Goal: Information Seeking & Learning: Learn about a topic

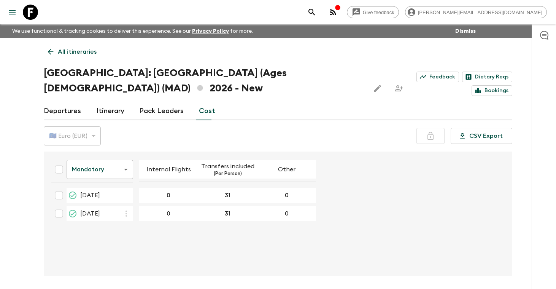
click at [126, 154] on body "Give feedback [PERSON_NAME][EMAIL_ADDRESS][DOMAIN_NAME] We use functional & tra…" at bounding box center [278, 158] width 556 height 317
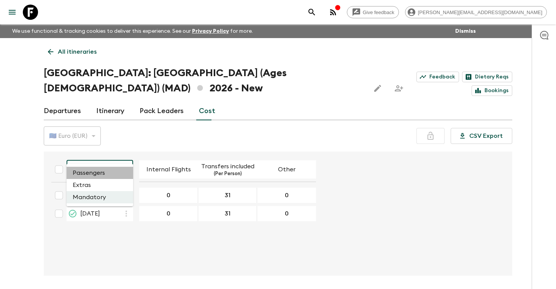
click at [113, 173] on li "Passengers" at bounding box center [100, 173] width 67 height 12
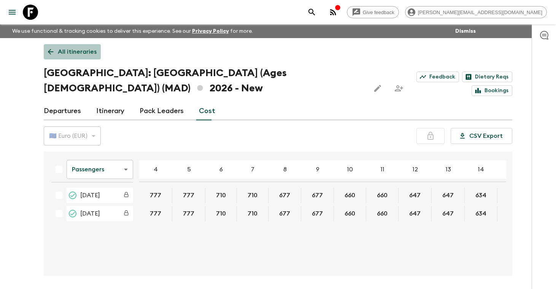
click at [73, 54] on p "All itineraries" at bounding box center [77, 51] width 39 height 9
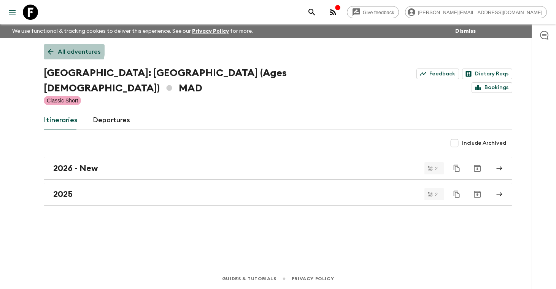
click at [62, 49] on p "All adventures" at bounding box center [79, 51] width 43 height 9
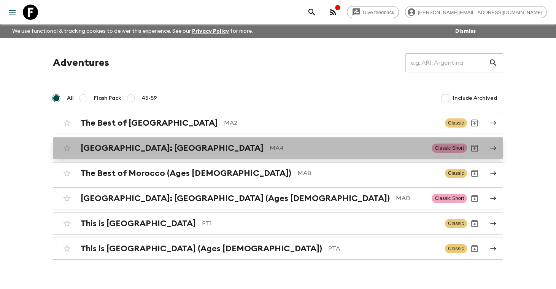
click at [114, 148] on h2 "[GEOGRAPHIC_DATA]: [GEOGRAPHIC_DATA]" at bounding box center [172, 148] width 183 height 10
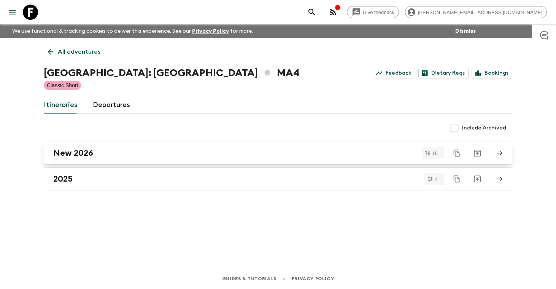
click at [111, 149] on div "New 2026" at bounding box center [270, 153] width 435 height 10
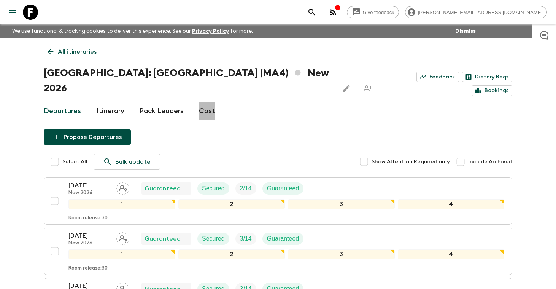
click at [202, 102] on link "Cost" at bounding box center [207, 111] width 16 height 18
